Goal: Information Seeking & Learning: Check status

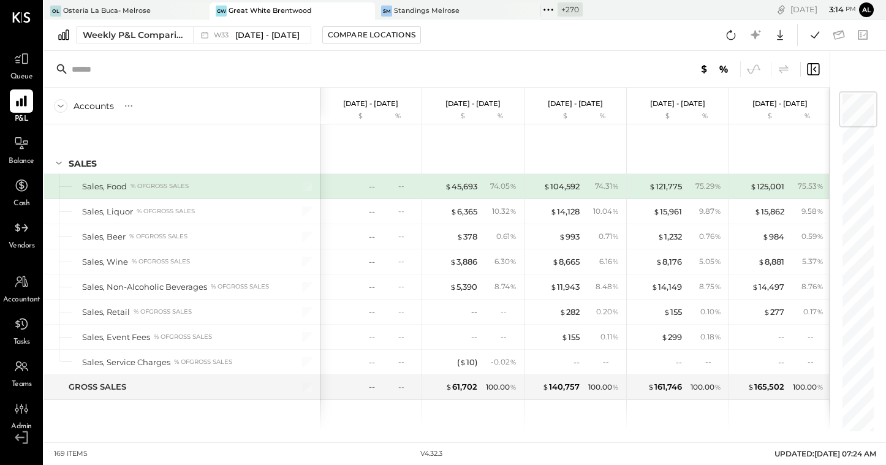
click at [24, 78] on span "Queue" at bounding box center [21, 77] width 23 height 11
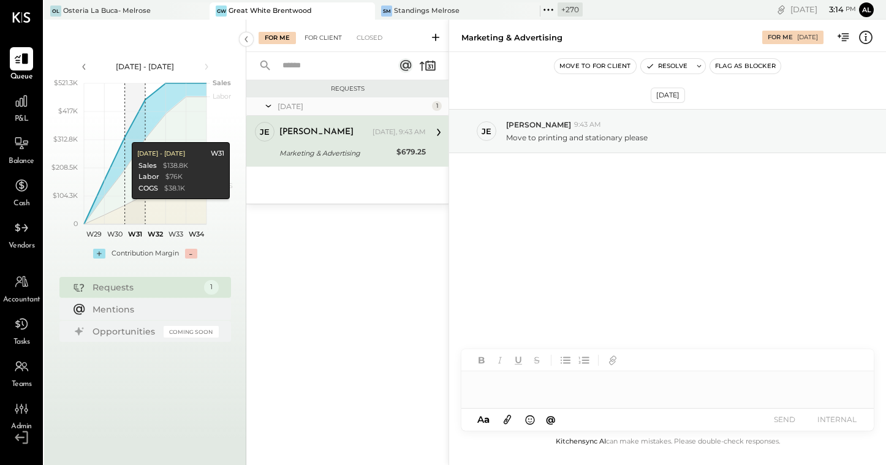
click at [327, 35] on div "For Client" at bounding box center [323, 38] width 50 height 12
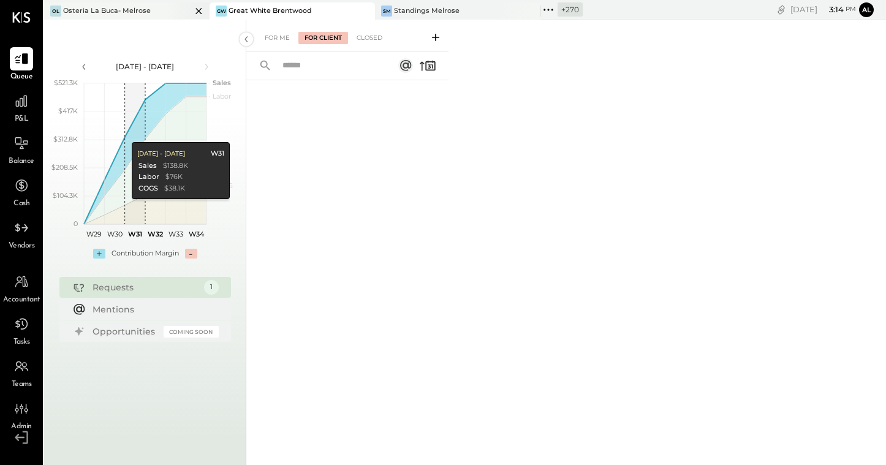
click at [135, 18] on div "OL Osteria La Buca- [GEOGRAPHIC_DATA]" at bounding box center [126, 10] width 165 height 17
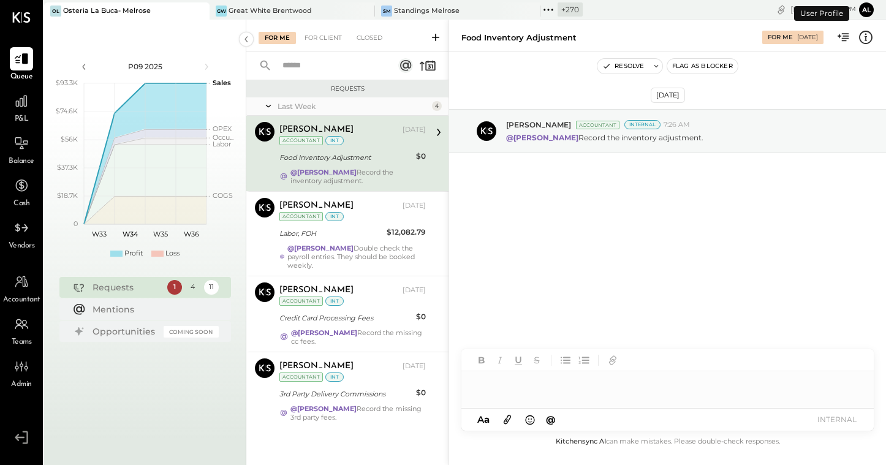
click at [344, 159] on div "Food Inventory Adjustment" at bounding box center [345, 157] width 133 height 12
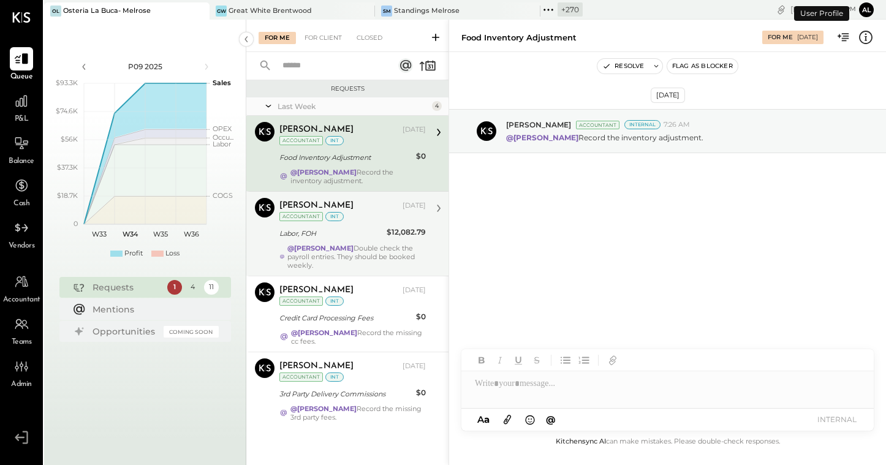
click at [346, 216] on div "[PERSON_NAME] [DATE] Accountant int" at bounding box center [352, 210] width 146 height 25
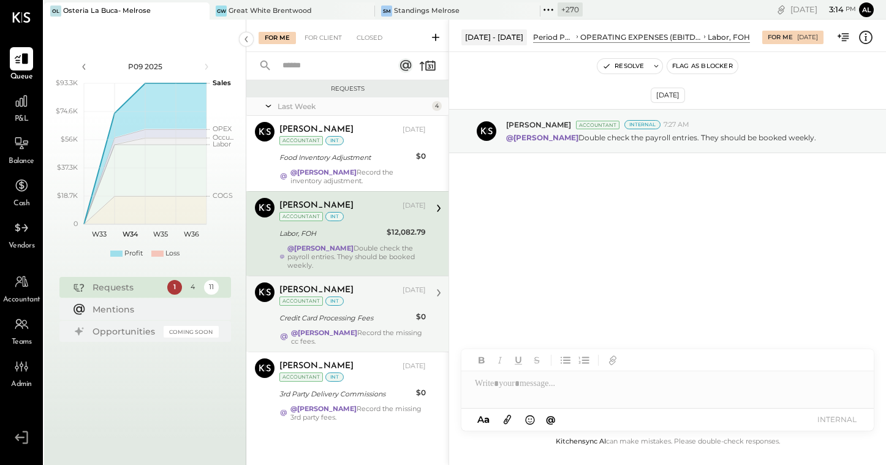
click at [369, 325] on div "Credit Card Processing Fees" at bounding box center [345, 318] width 133 height 15
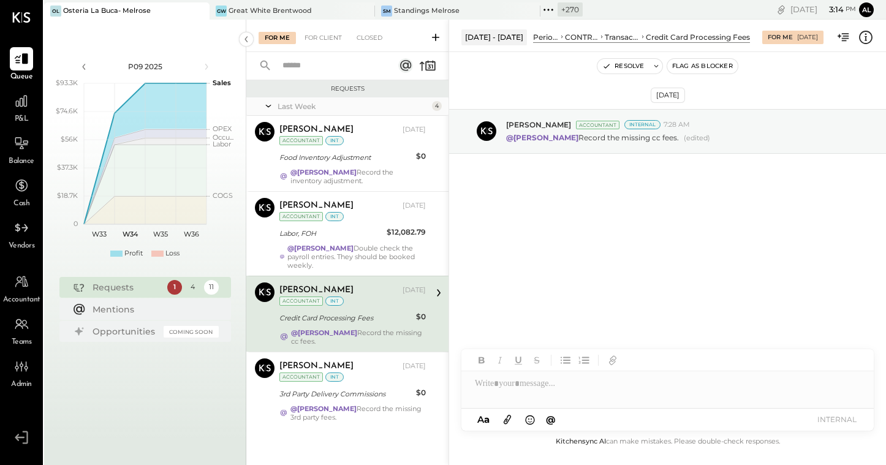
scroll to position [1, 0]
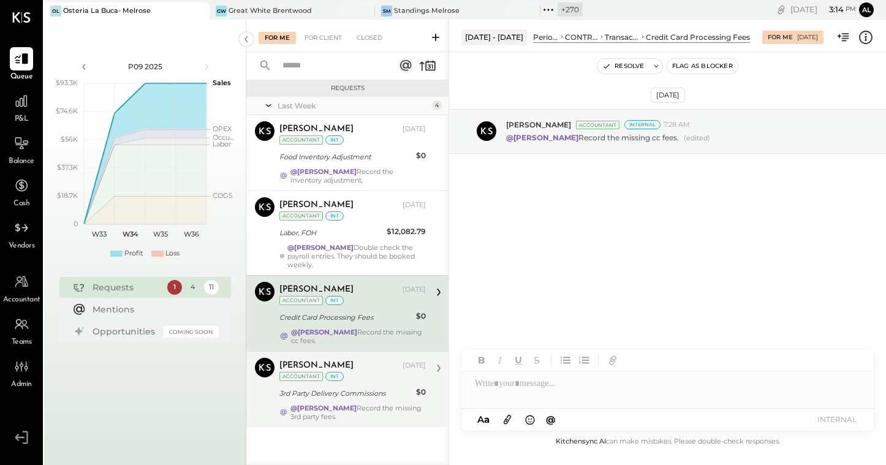
click at [367, 380] on div "[PERSON_NAME] [DATE] Accountant int" at bounding box center [352, 370] width 146 height 25
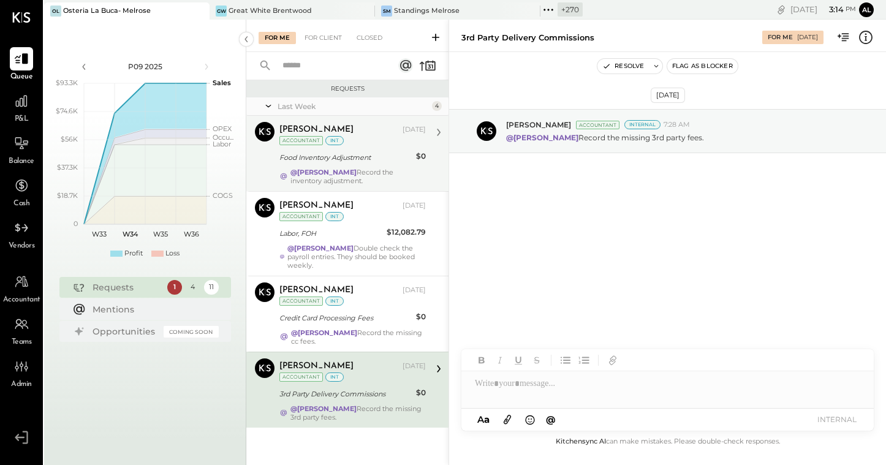
click at [358, 147] on div "[PERSON_NAME] [DATE] Accountant int Food Inventory Adjustment $0 @[PERSON_NAME]…" at bounding box center [352, 153] width 146 height 63
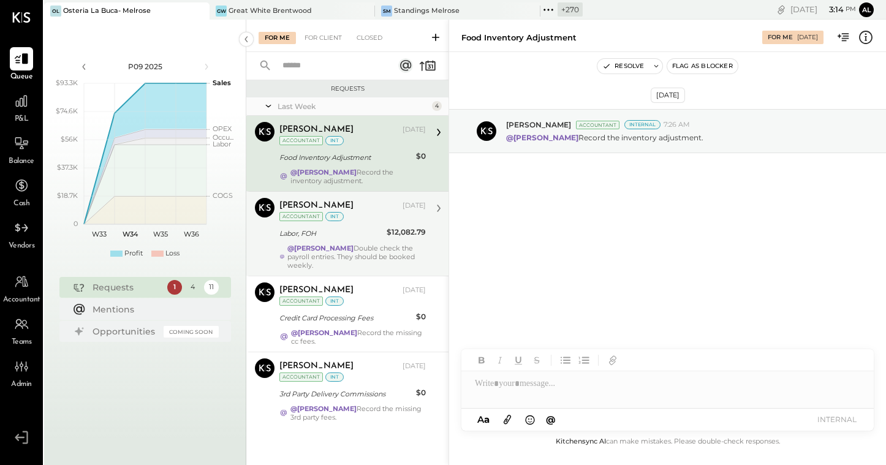
click at [349, 242] on div "[PERSON_NAME] [DATE] Accountant int Labor, FOH $12,082.79 @[PERSON_NAME] Double…" at bounding box center [352, 234] width 146 height 72
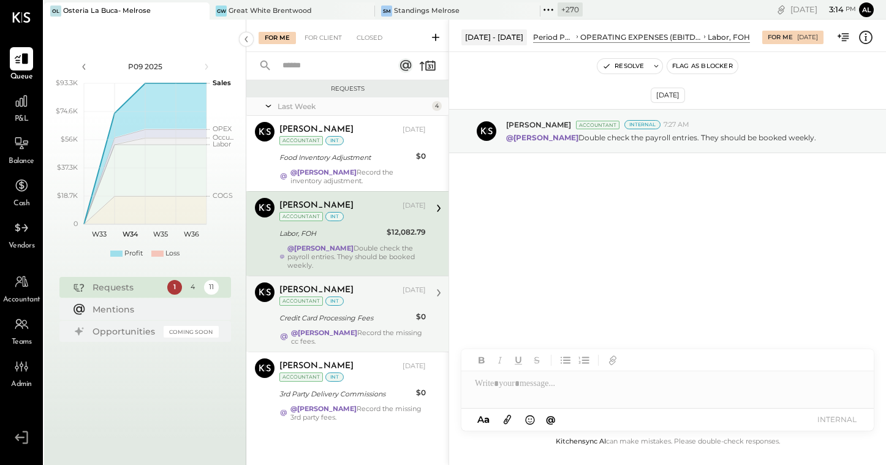
click at [352, 314] on div "Credit Card Processing Fees" at bounding box center [345, 318] width 133 height 12
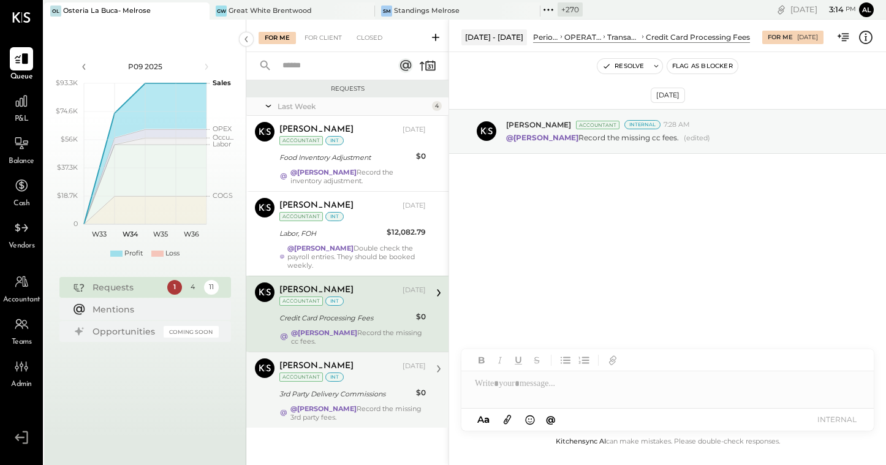
click at [352, 378] on div "[PERSON_NAME] [DATE] Accountant int" at bounding box center [352, 370] width 146 height 25
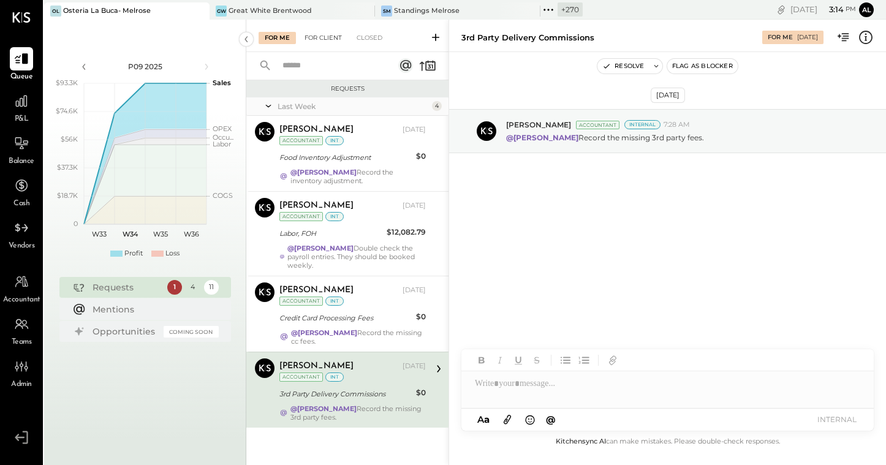
click at [333, 40] on div "For Client" at bounding box center [323, 38] width 50 height 12
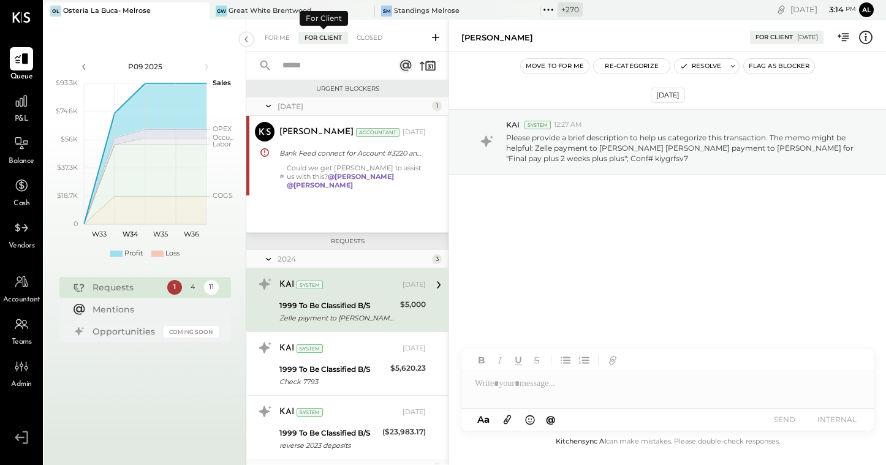
scroll to position [20, 0]
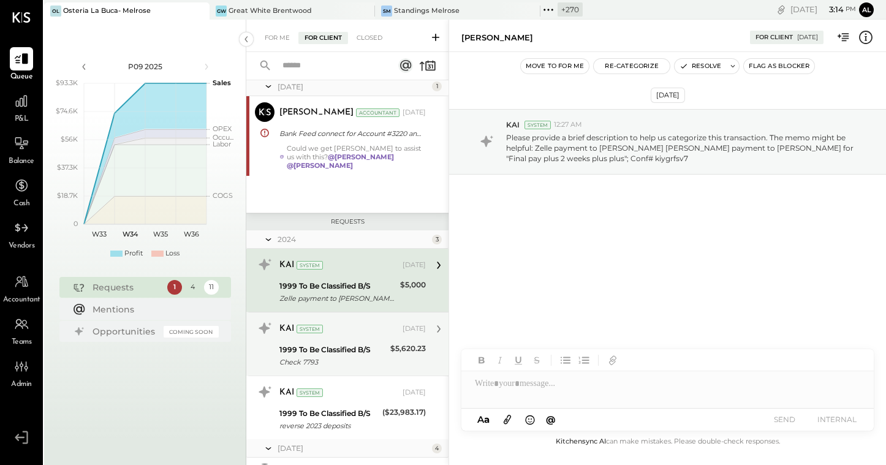
click at [347, 327] on div "KAI System [DATE]" at bounding box center [352, 328] width 146 height 17
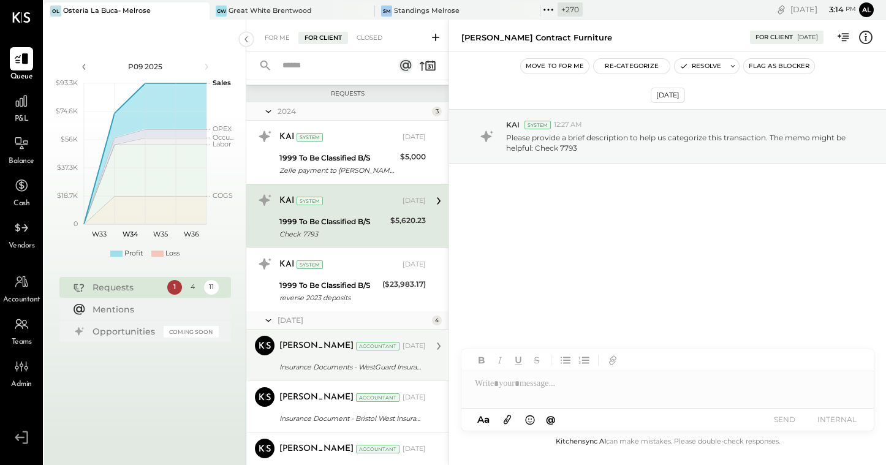
scroll to position [473, 0]
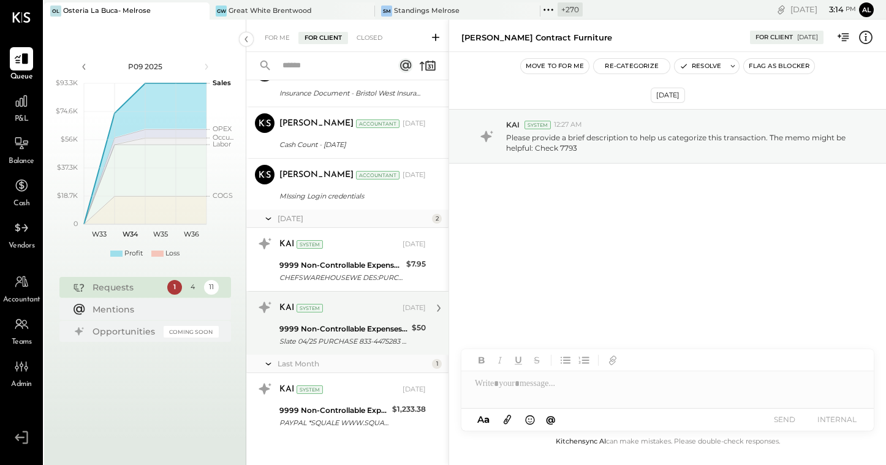
click at [336, 322] on div "9999 Non-Controllable Expenses:Other Income and Expenses:To Be Classified P&L S…" at bounding box center [343, 335] width 129 height 27
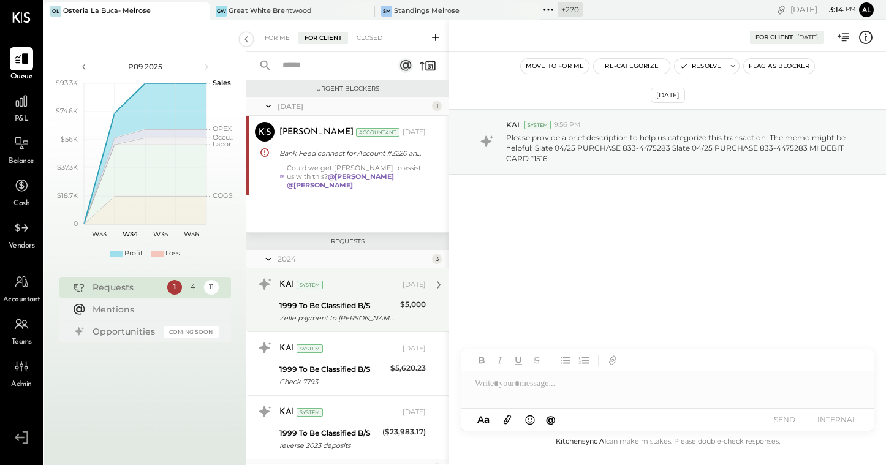
click at [383, 302] on div "1999 To Be Classified B/S" at bounding box center [337, 306] width 117 height 12
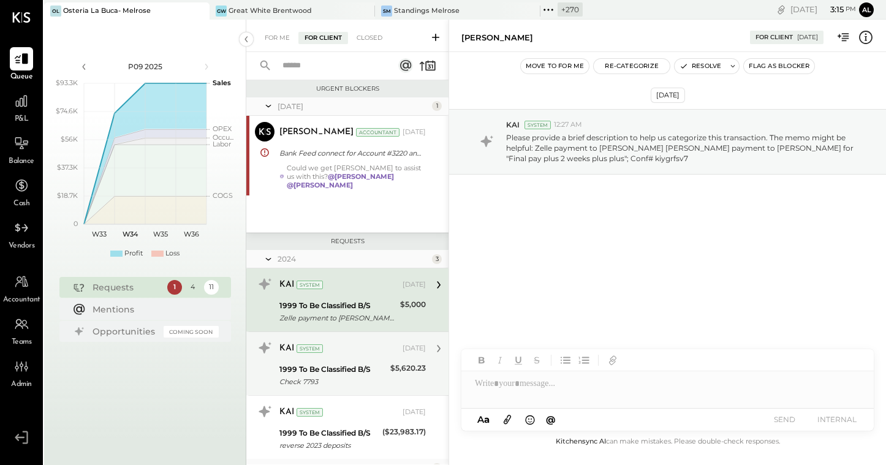
click at [386, 366] on div "1999 To Be Classified B/S Check 7793 $5,620.23" at bounding box center [352, 375] width 146 height 27
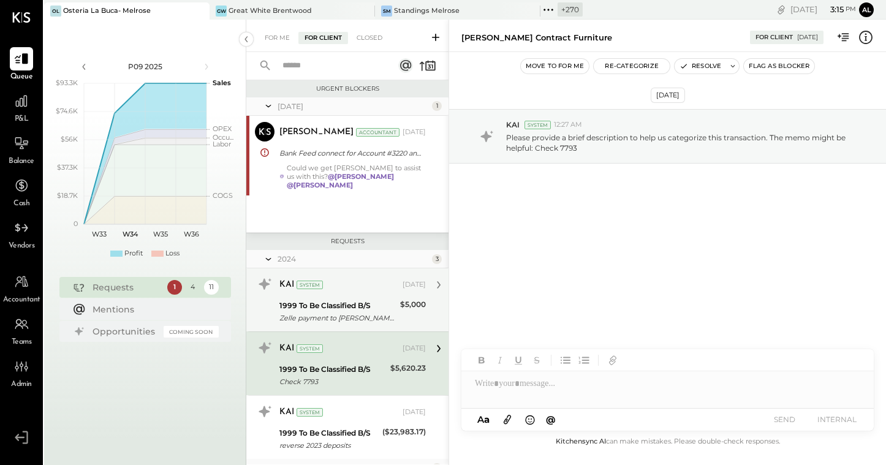
click at [379, 300] on div "1999 To Be Classified B/S" at bounding box center [337, 306] width 117 height 12
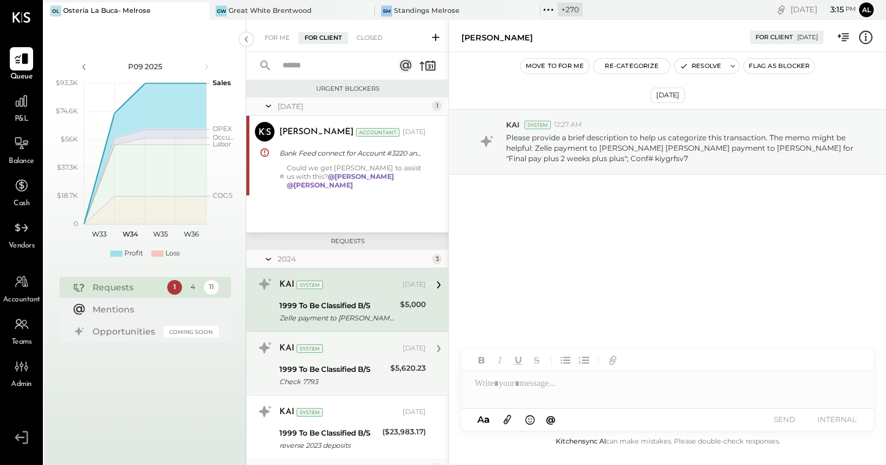
click at [385, 368] on div "1999 To Be Classified B/S Check 7793 $5,620.23" at bounding box center [352, 375] width 146 height 27
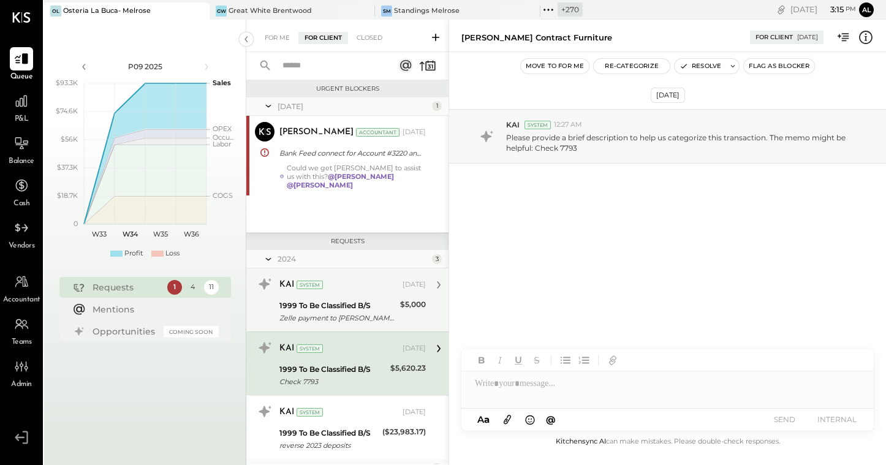
click at [366, 300] on div "1999 To Be Classified B/S" at bounding box center [337, 306] width 117 height 12
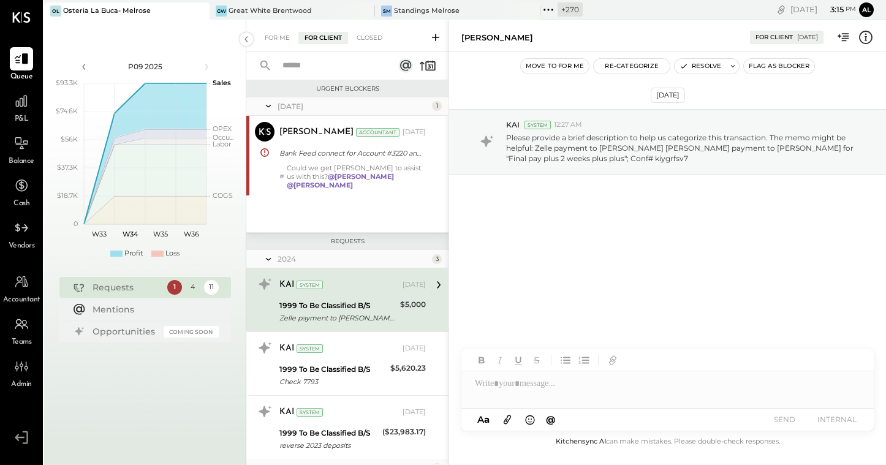
click at [535, 385] on div at bounding box center [667, 383] width 412 height 25
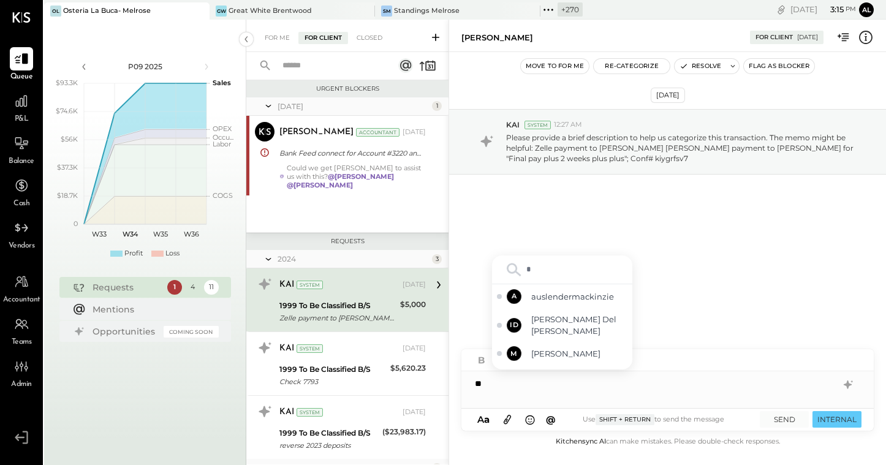
type input "**"
click at [562, 350] on div "AR [PERSON_NAME]" at bounding box center [562, 357] width 140 height 25
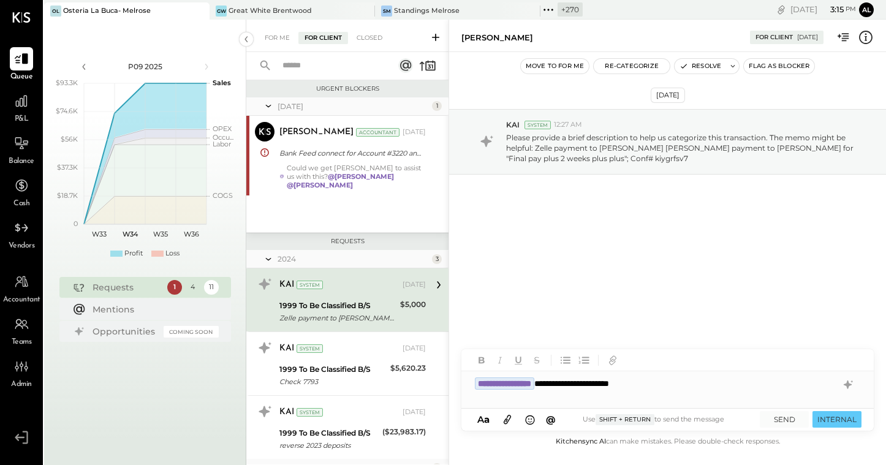
click at [603, 385] on div "**********" at bounding box center [667, 383] width 412 height 25
click at [663, 382] on div "**********" at bounding box center [667, 383] width 412 height 25
drag, startPoint x: 673, startPoint y: 382, endPoint x: 570, endPoint y: 386, distance: 103.0
click at [570, 386] on div "**********" at bounding box center [667, 383] width 412 height 25
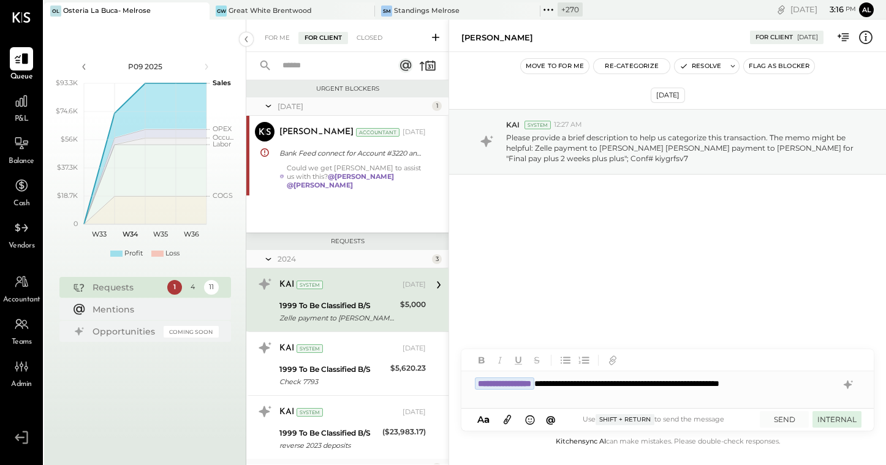
click at [826, 418] on button "INTERNAL" at bounding box center [836, 419] width 49 height 17
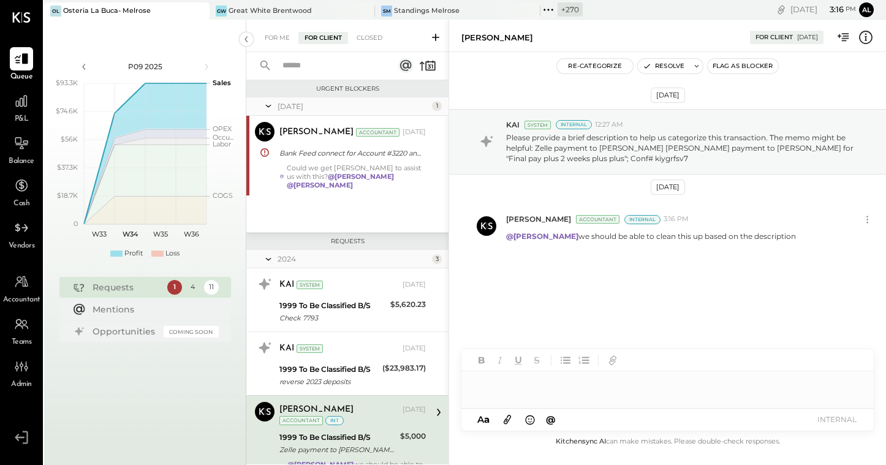
scroll to position [163, 0]
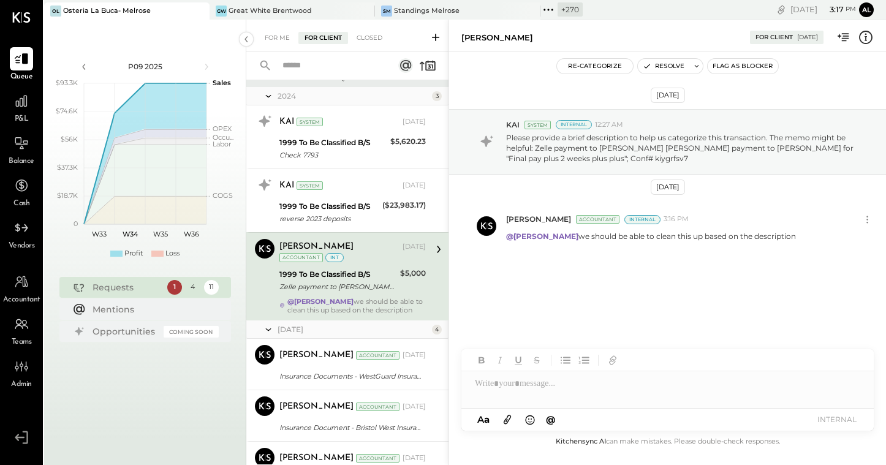
click at [820, 308] on div "[DATE] KAI System Internal 12:27 AM Please provide a brief description to help …" at bounding box center [667, 213] width 437 height 260
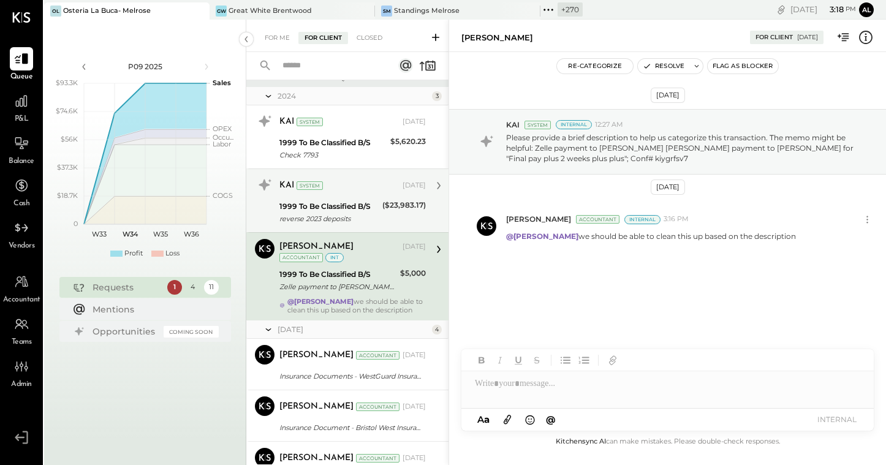
click at [402, 181] on div "[DATE]" at bounding box center [413, 186] width 23 height 10
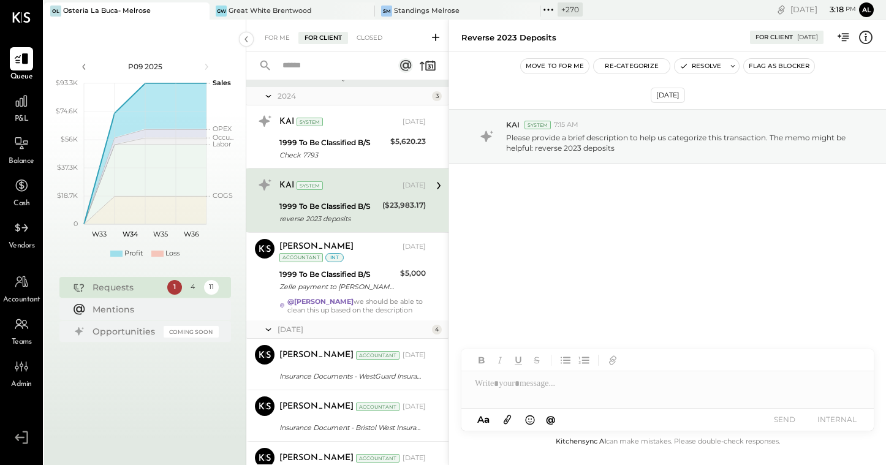
click at [408, 70] on rect at bounding box center [405, 65] width 15 height 15
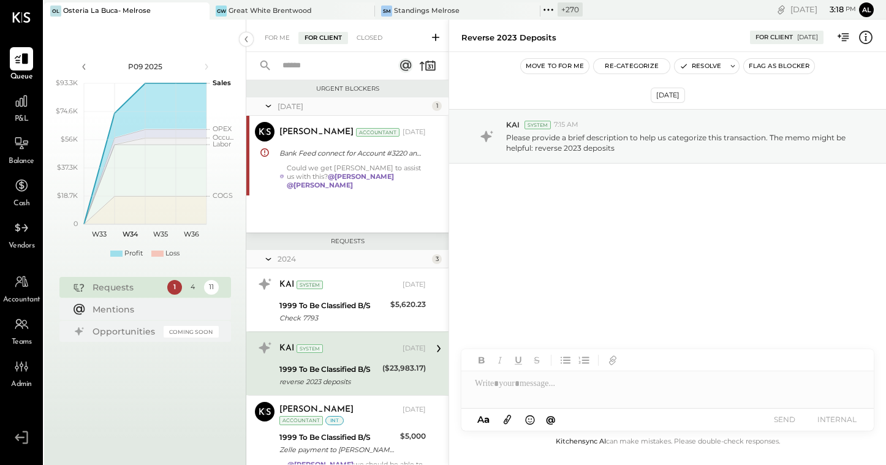
scroll to position [83, 0]
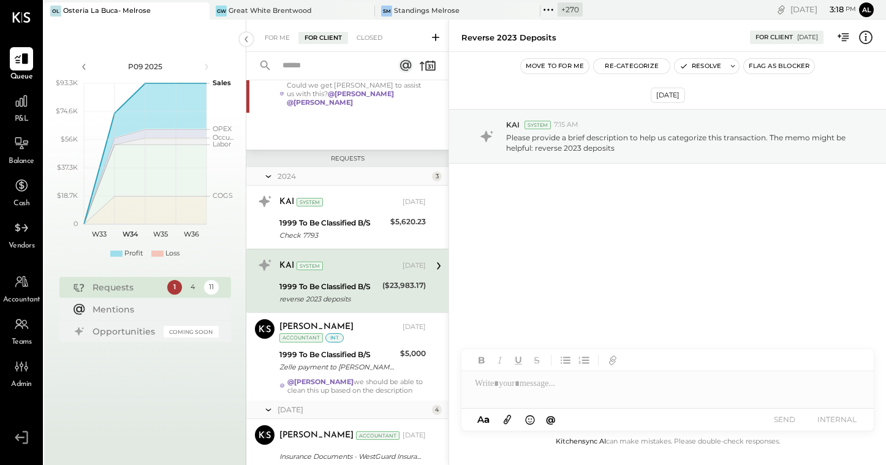
click at [408, 70] on rect at bounding box center [405, 65] width 15 height 15
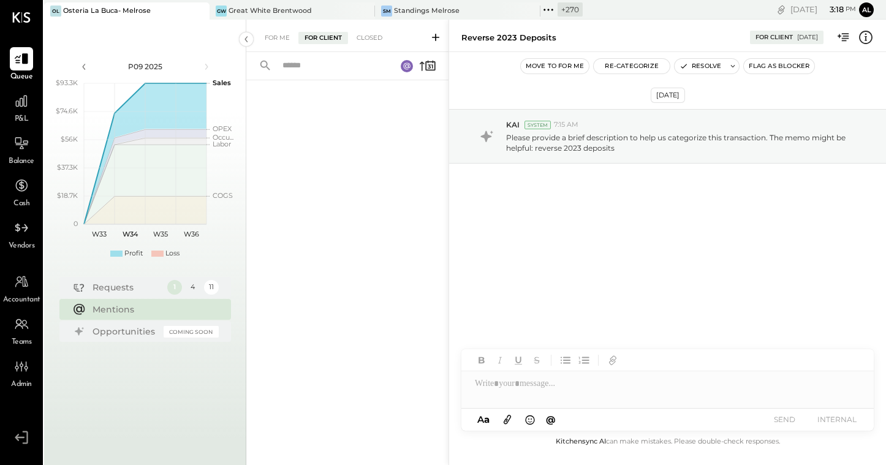
click at [408, 70] on rect at bounding box center [407, 66] width 12 height 12
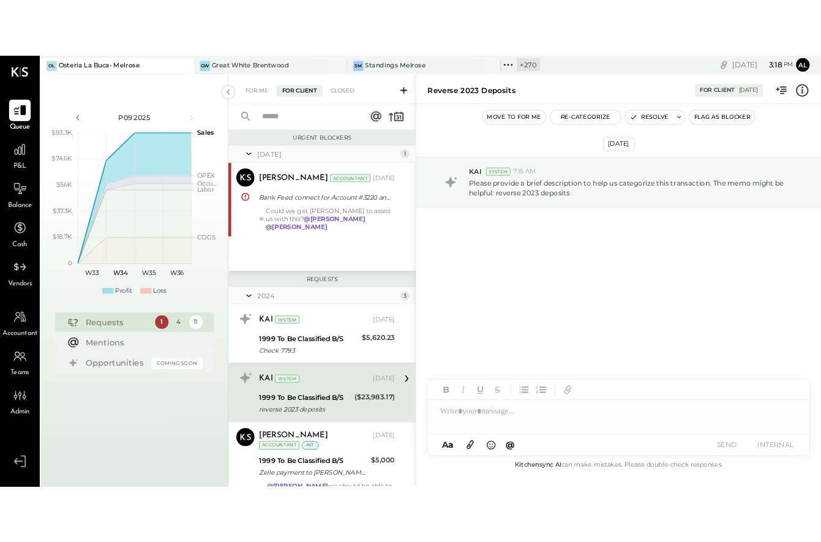
scroll to position [83, 0]
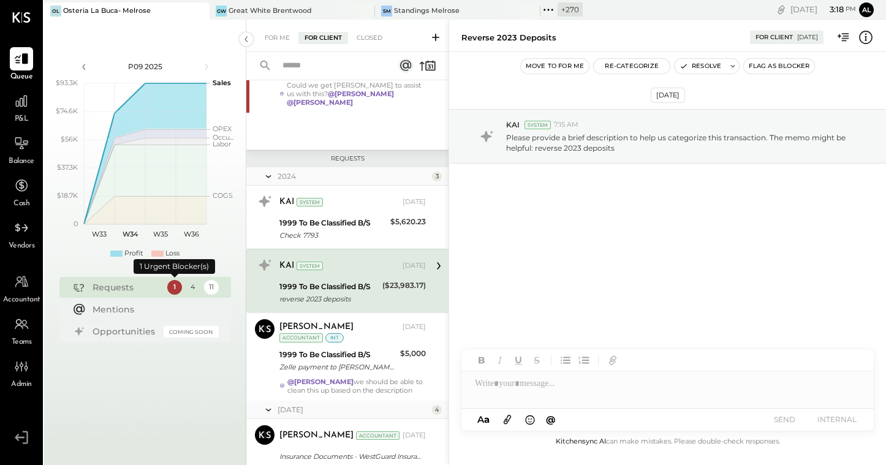
click at [179, 290] on div "1" at bounding box center [174, 287] width 15 height 15
click at [194, 291] on div "4" at bounding box center [193, 287] width 15 height 15
click at [210, 292] on div "11" at bounding box center [211, 287] width 15 height 15
